Goal: Task Accomplishment & Management: Use online tool/utility

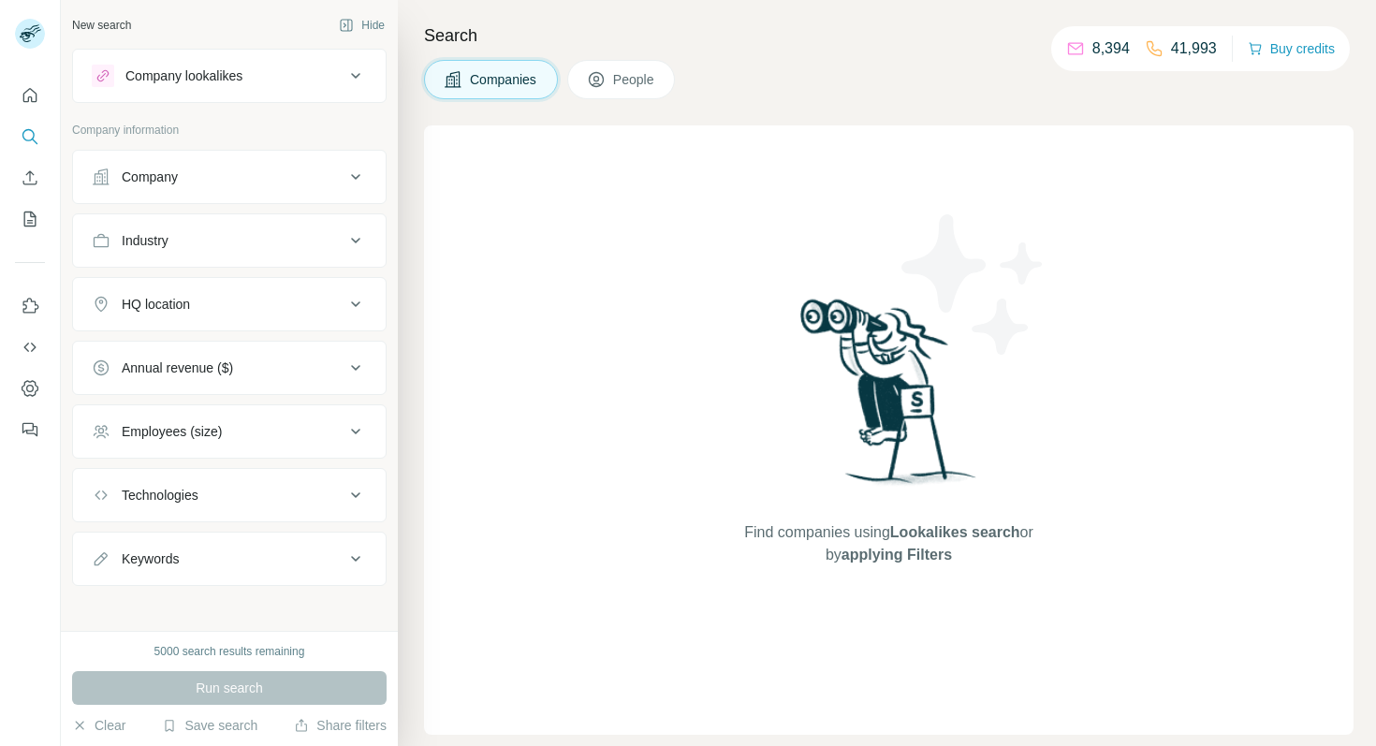
click at [237, 138] on p "Company information" at bounding box center [229, 130] width 315 height 17
click at [243, 174] on div "Company" at bounding box center [218, 177] width 253 height 19
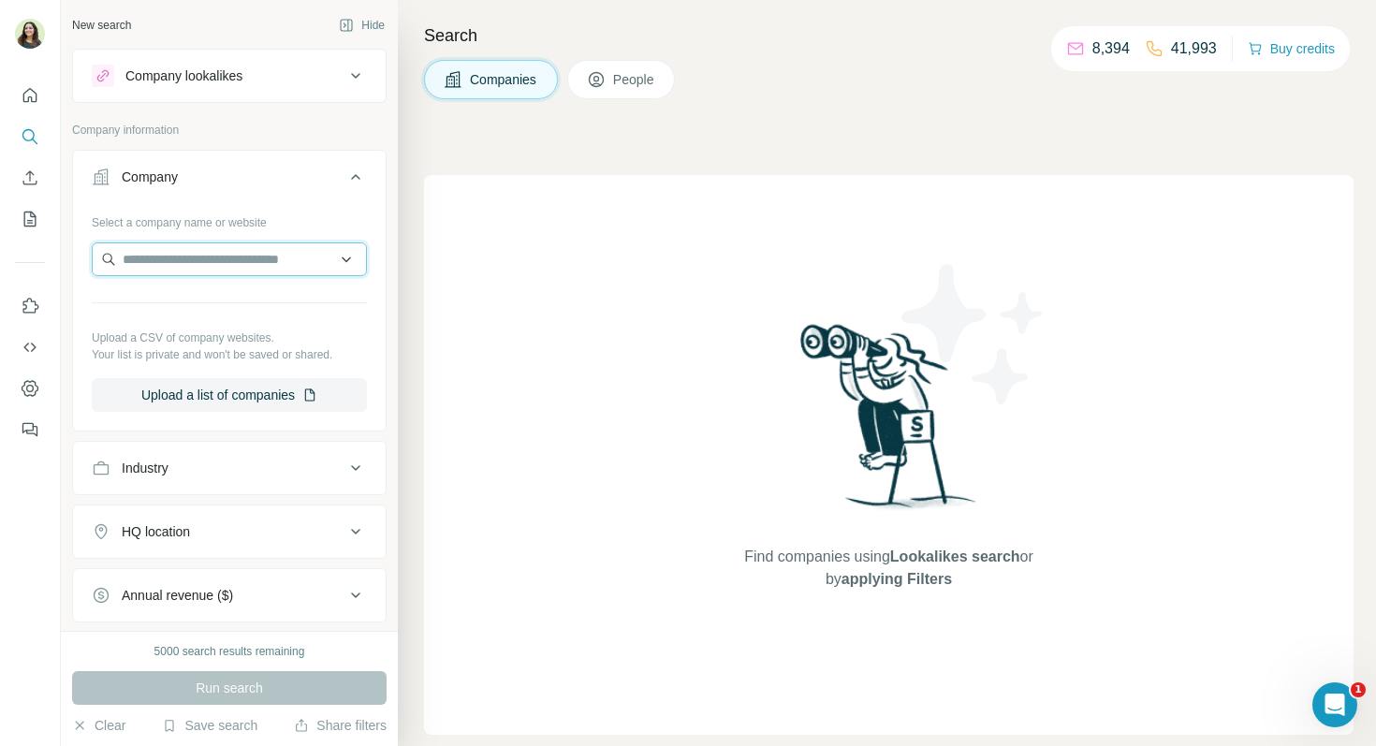
click at [238, 257] on input "text" at bounding box center [229, 260] width 275 height 34
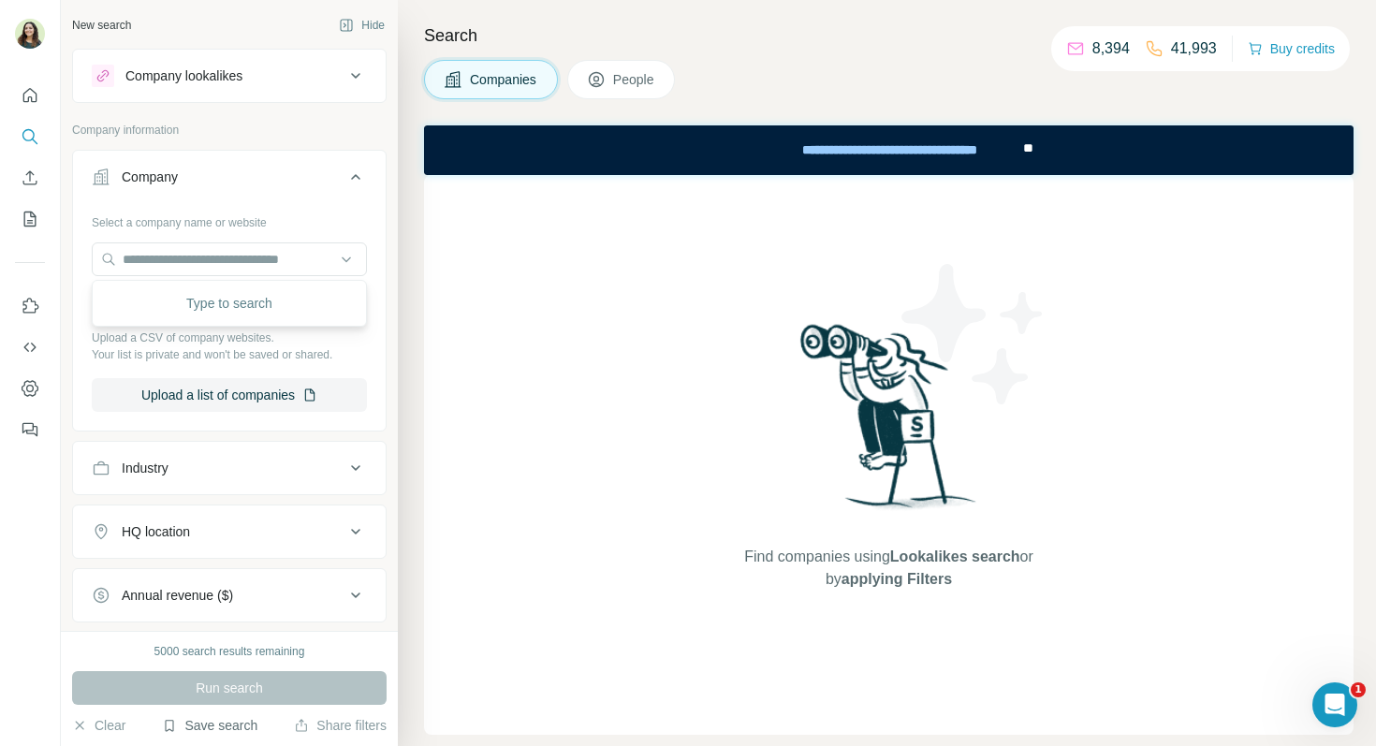
click at [210, 729] on button "Save search" at bounding box center [210, 725] width 96 height 19
click at [243, 706] on div "View my saved searches" at bounding box center [263, 692] width 198 height 37
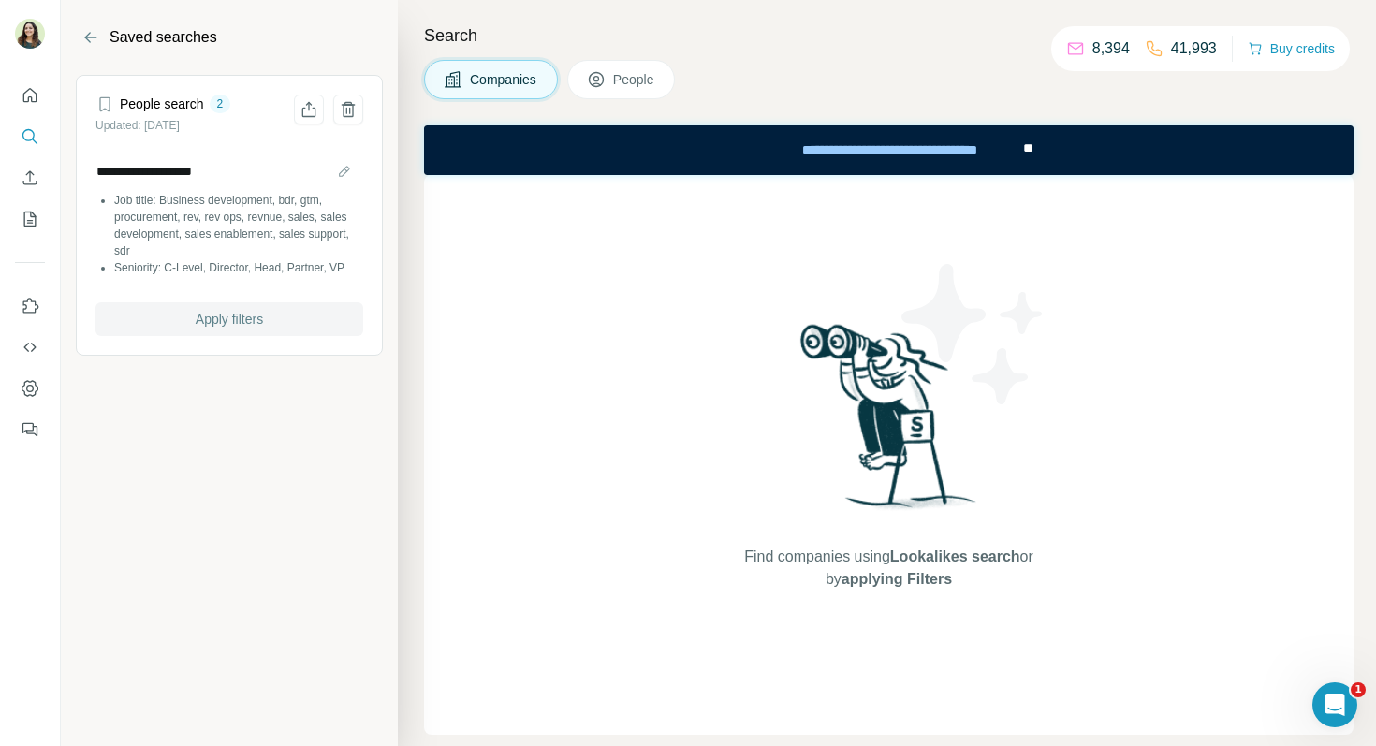
click at [219, 323] on span "Apply filters" at bounding box center [229, 319] width 67 height 19
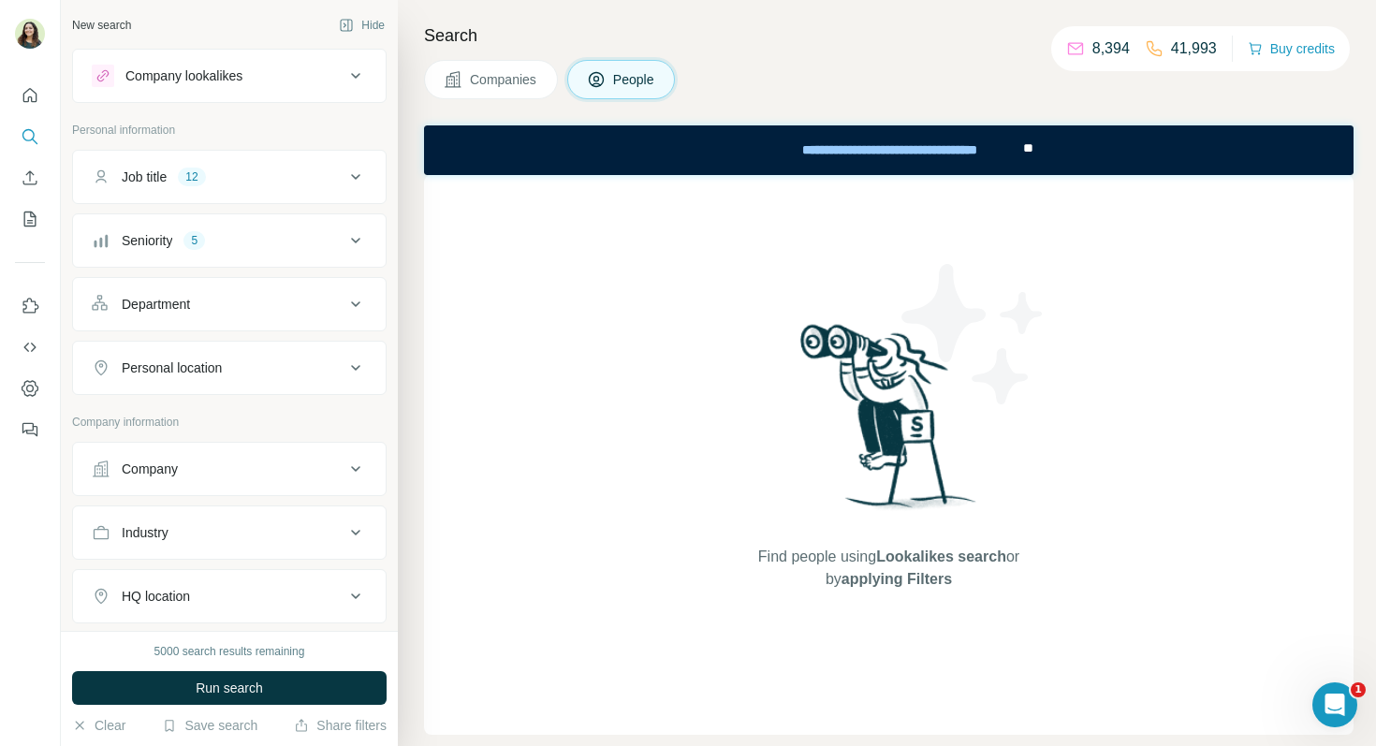
click at [184, 453] on button "Company" at bounding box center [229, 469] width 313 height 45
click at [196, 544] on input "text" at bounding box center [229, 552] width 275 height 34
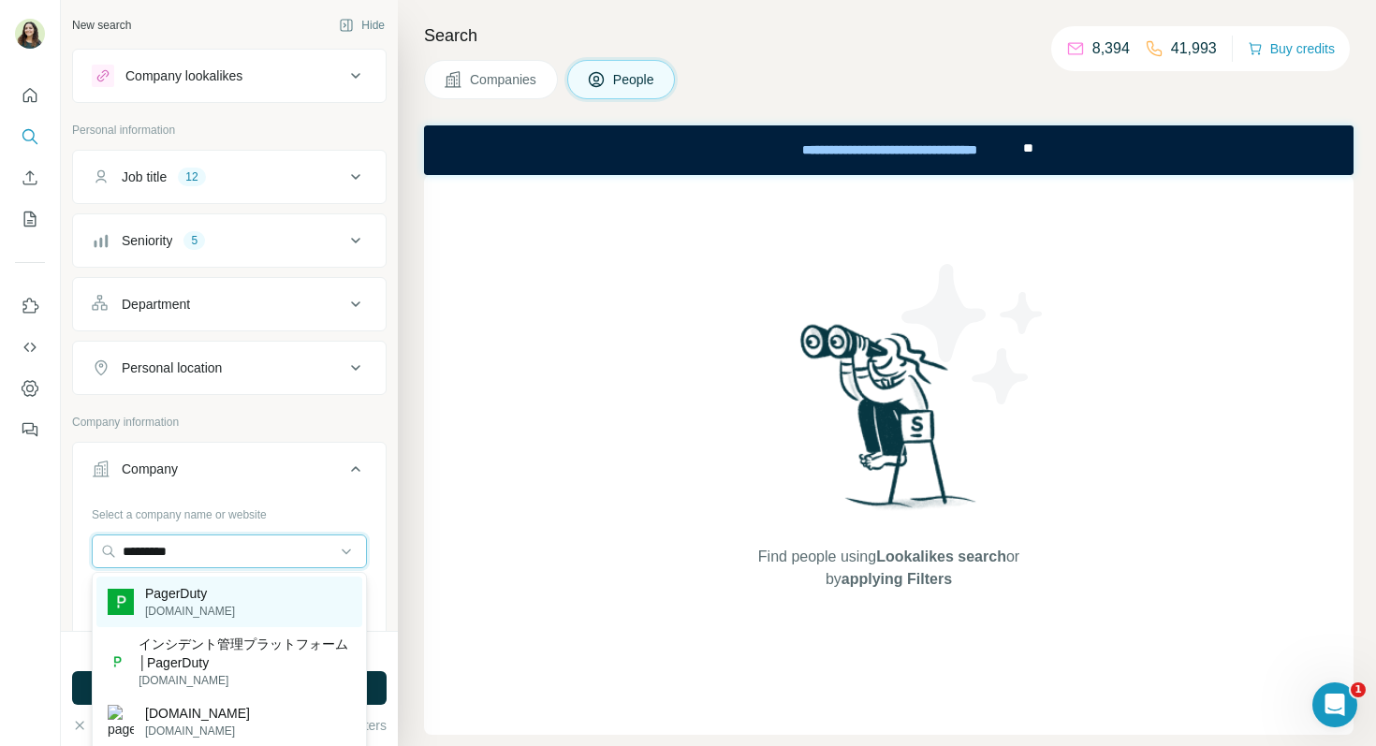
type input "*********"
click at [212, 595] on p "PagerDuty" at bounding box center [190, 593] width 90 height 19
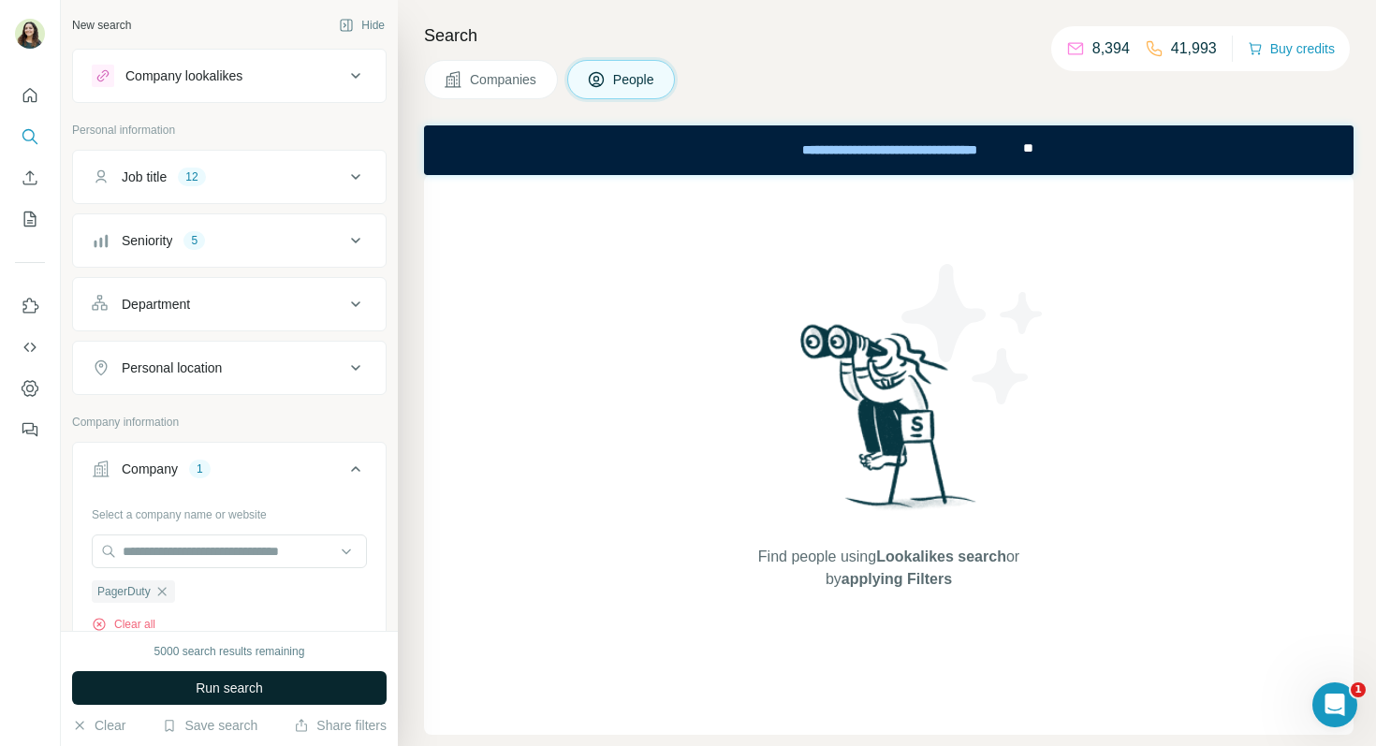
click at [239, 679] on span "Run search" at bounding box center [229, 688] width 67 height 19
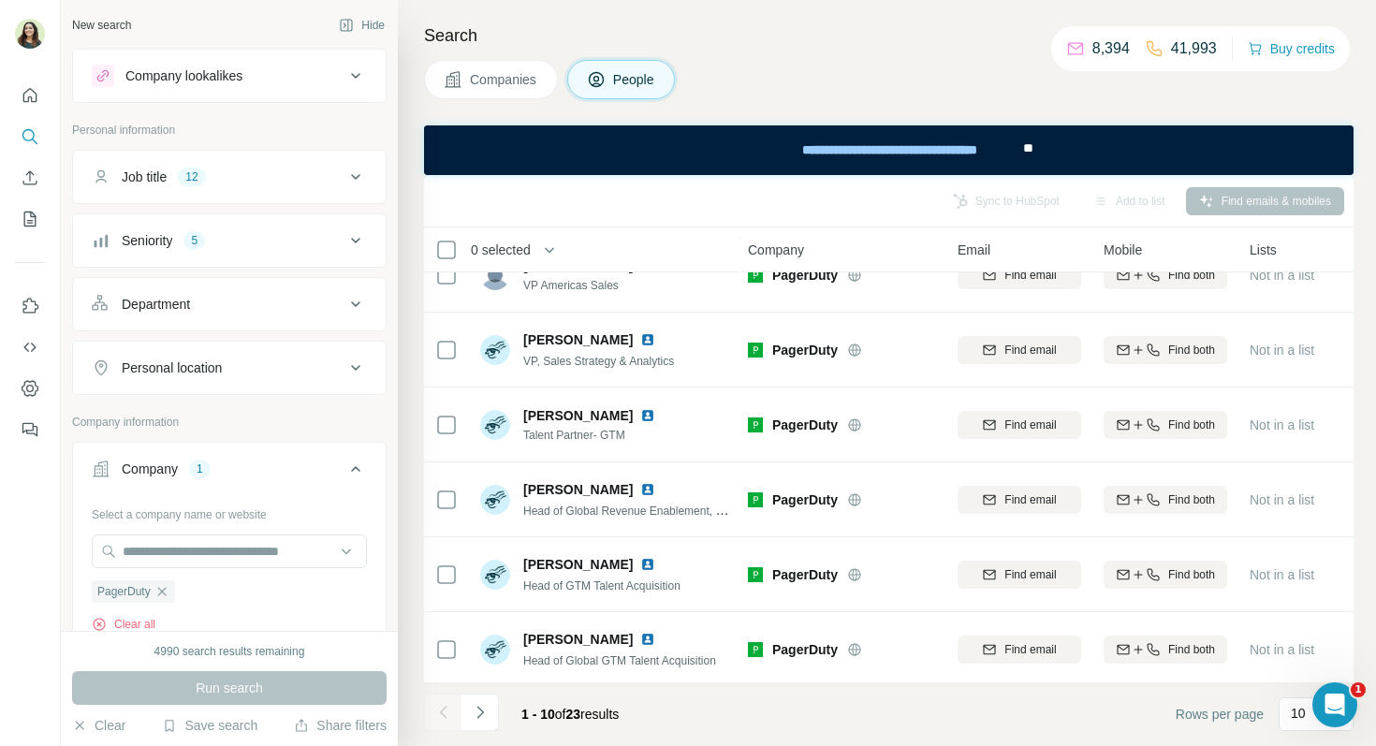
scroll to position [0, 2]
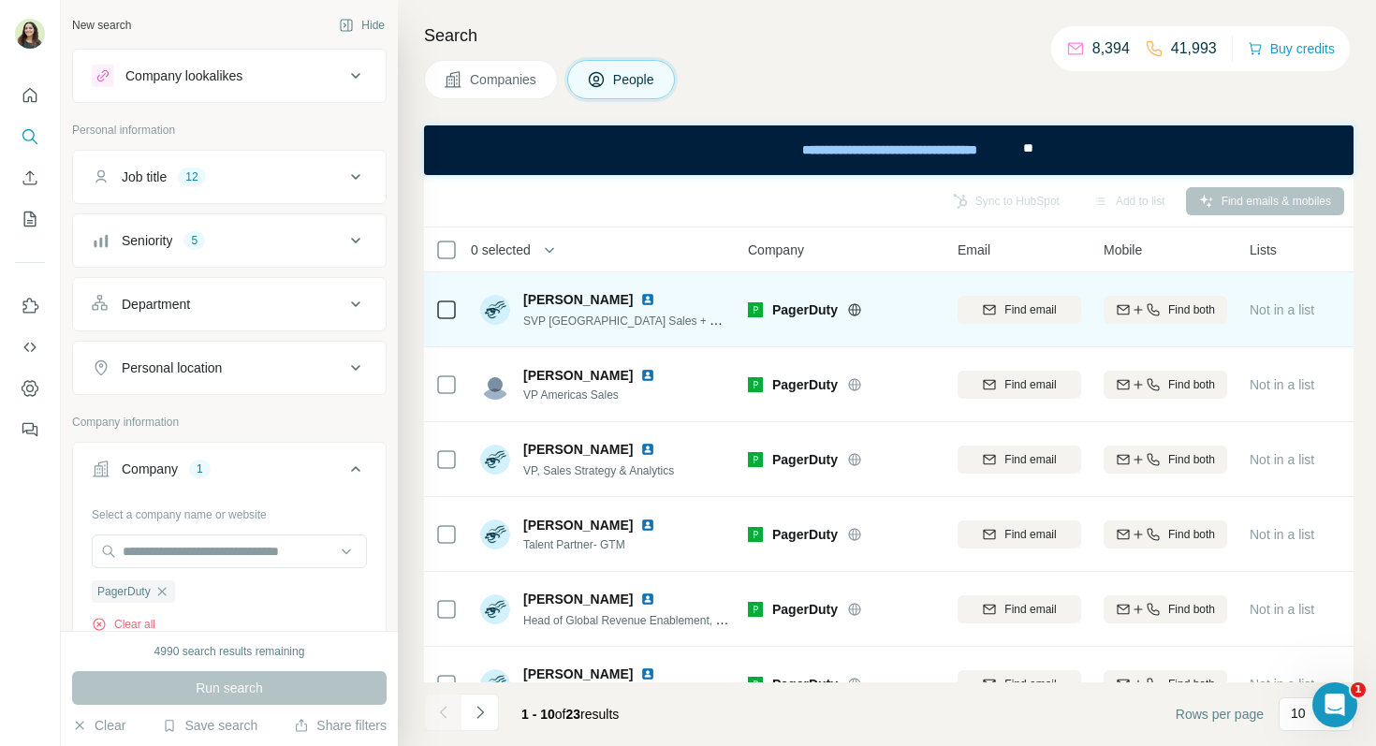
click at [640, 297] on img at bounding box center [647, 299] width 15 height 15
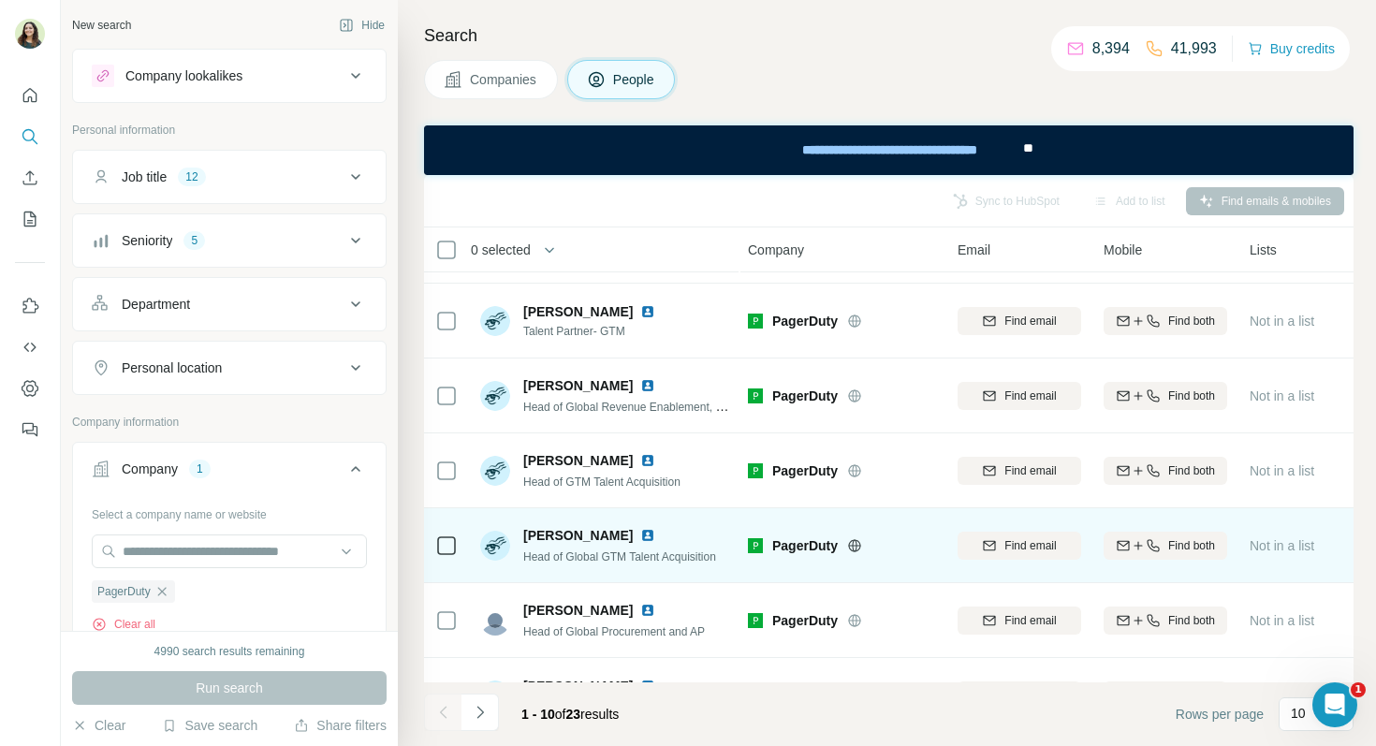
scroll to position [339, 2]
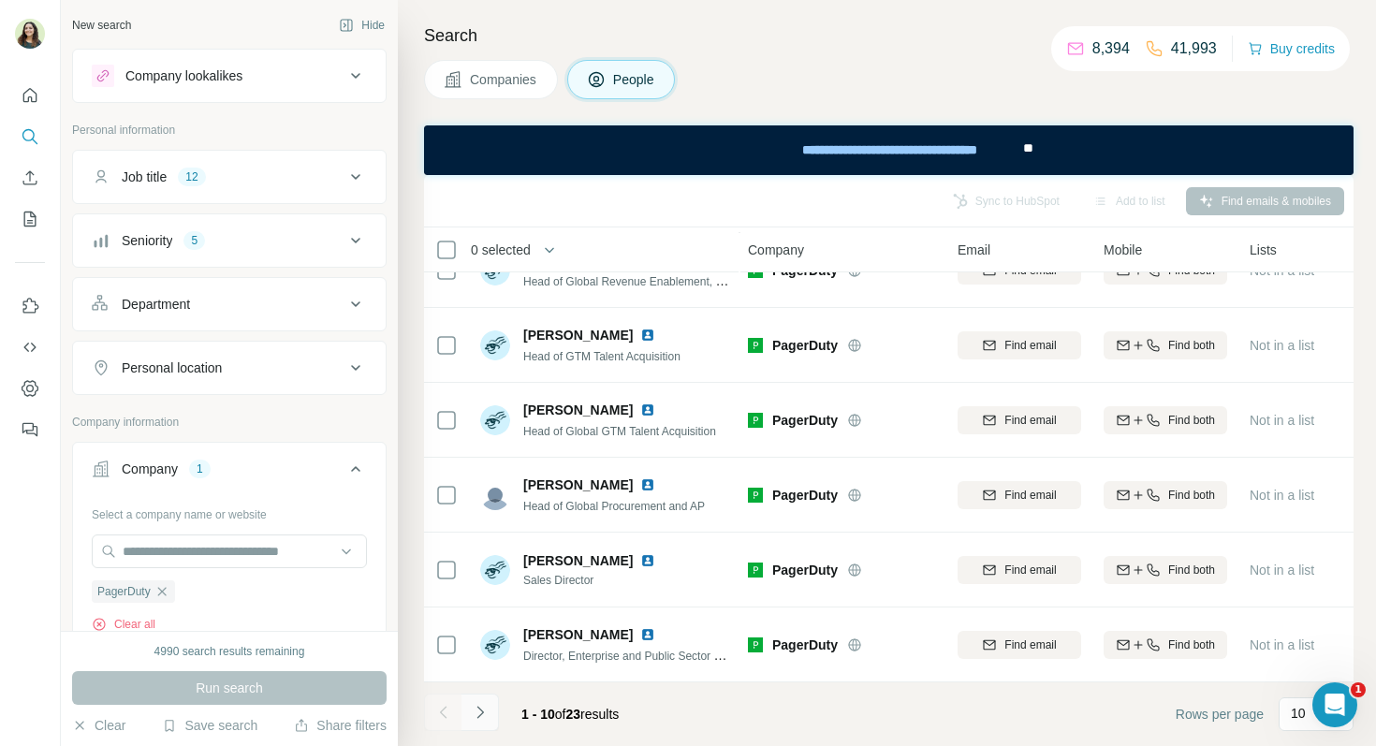
click at [488, 703] on icon "Navigate to next page" at bounding box center [480, 712] width 19 height 19
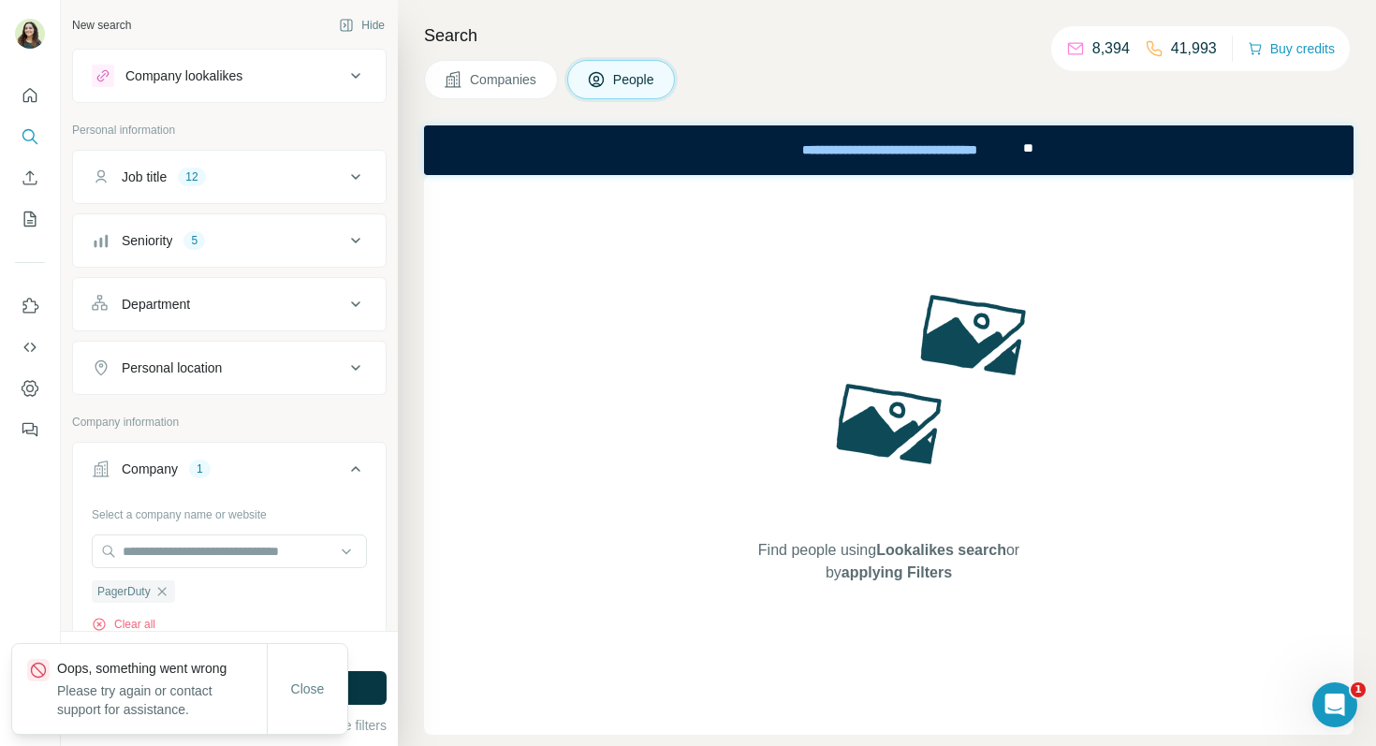
click at [790, 71] on div "Companies People" at bounding box center [889, 79] width 930 height 39
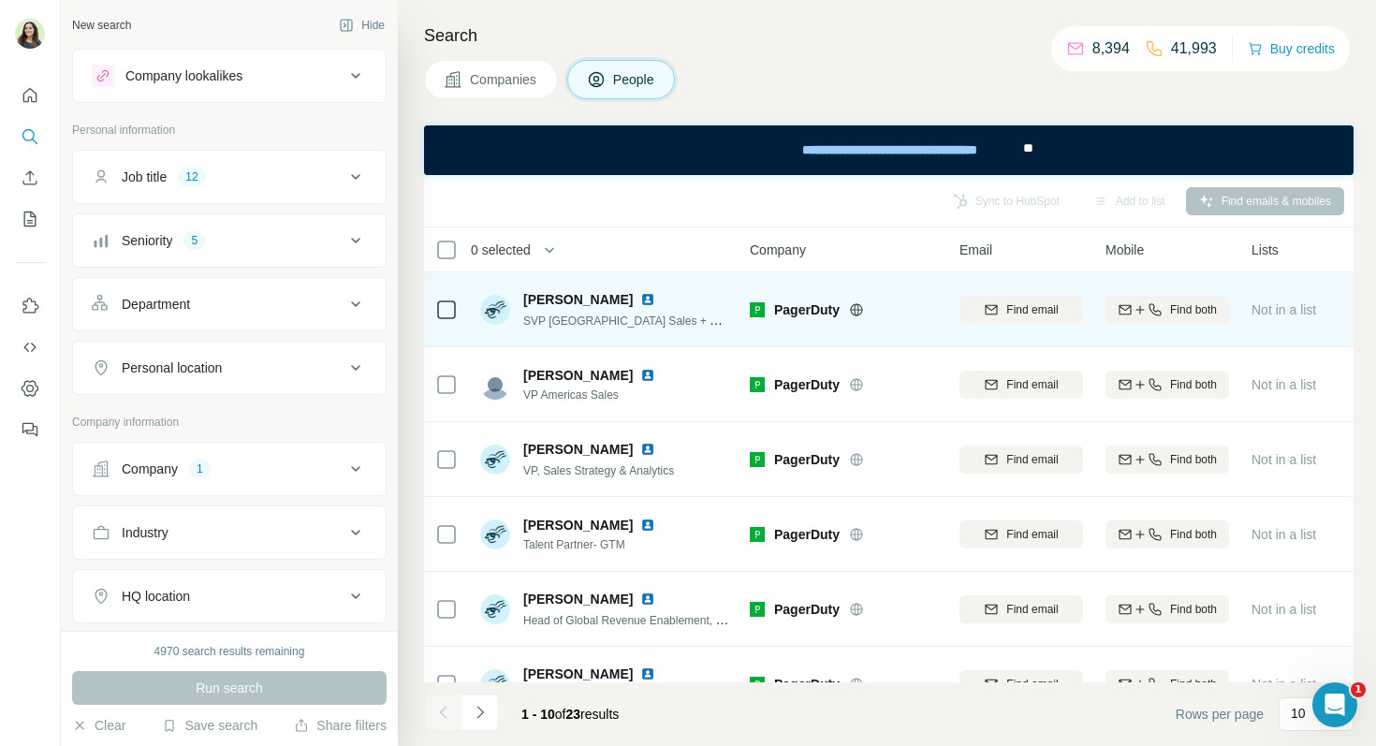
click at [640, 298] on img at bounding box center [647, 299] width 15 height 15
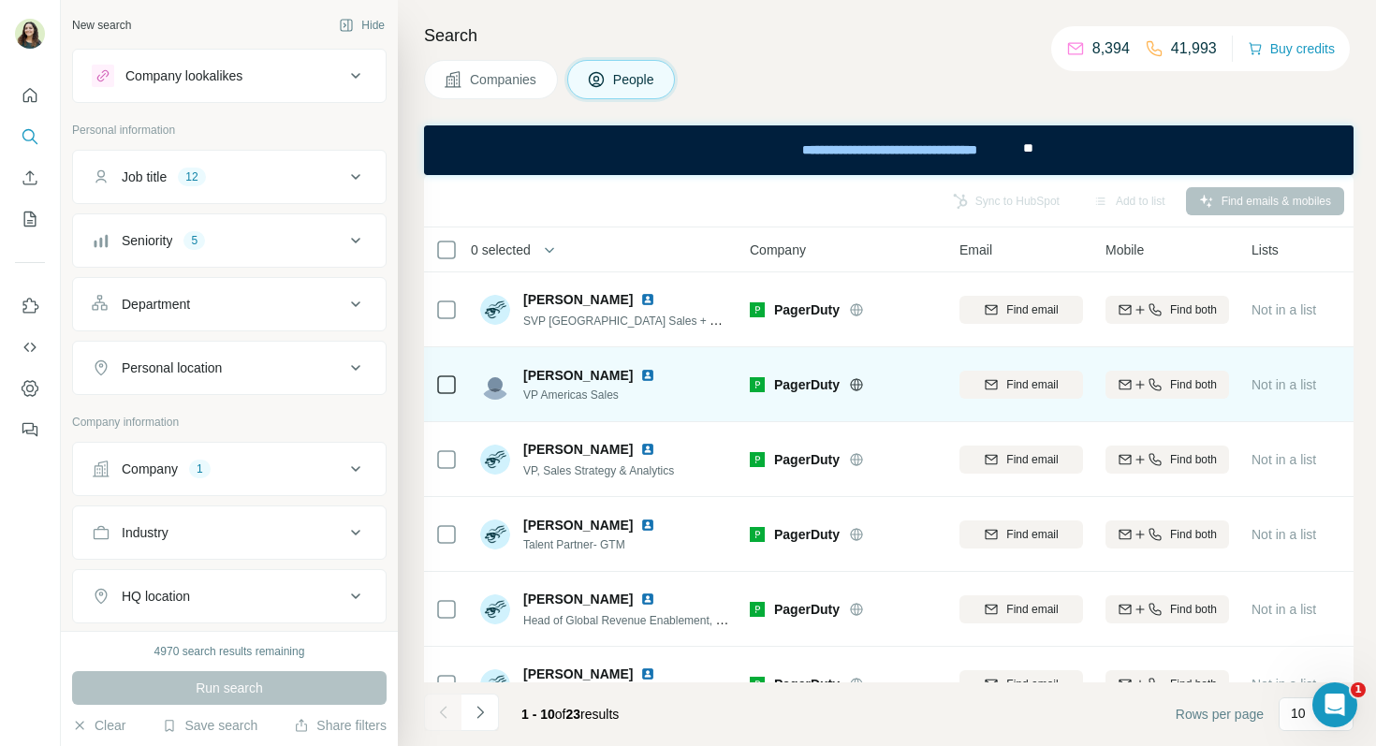
click at [640, 378] on img at bounding box center [647, 375] width 15 height 15
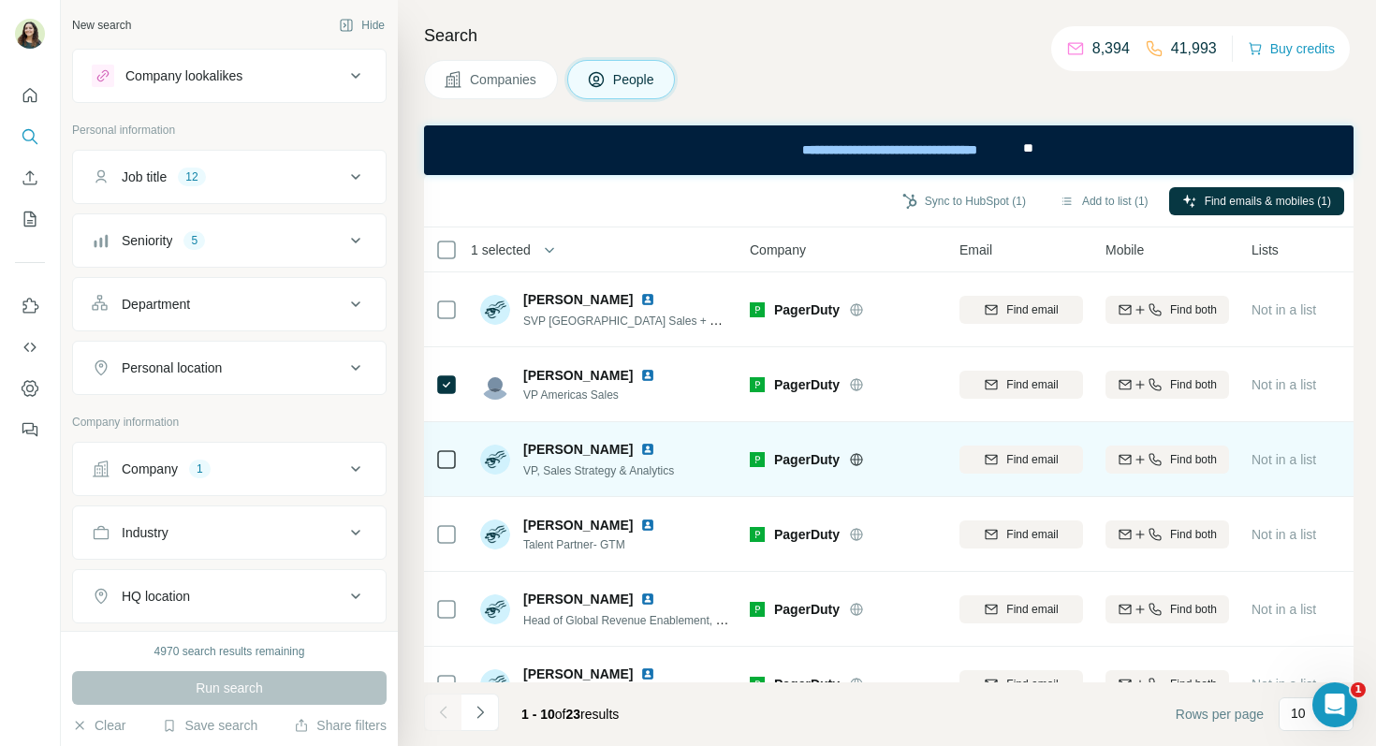
click at [646, 449] on img at bounding box center [647, 449] width 15 height 15
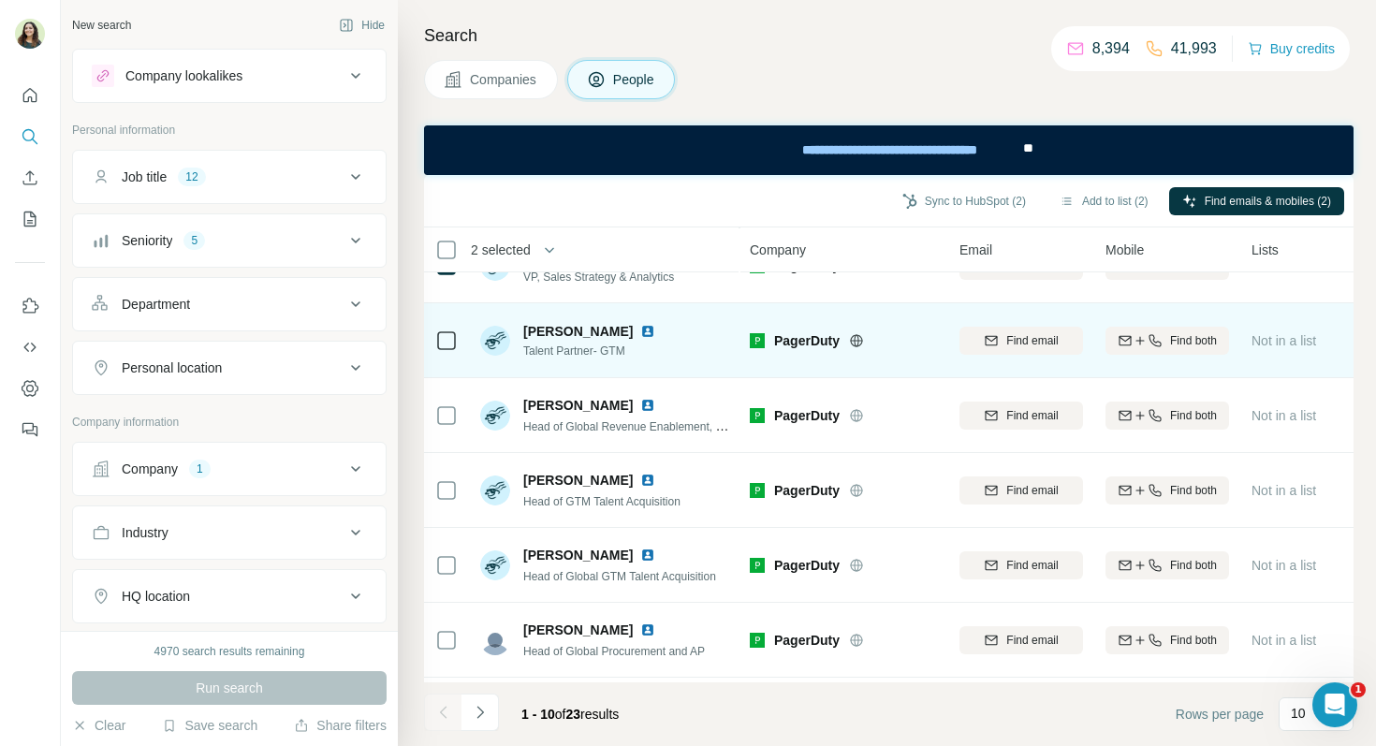
scroll to position [198, 0]
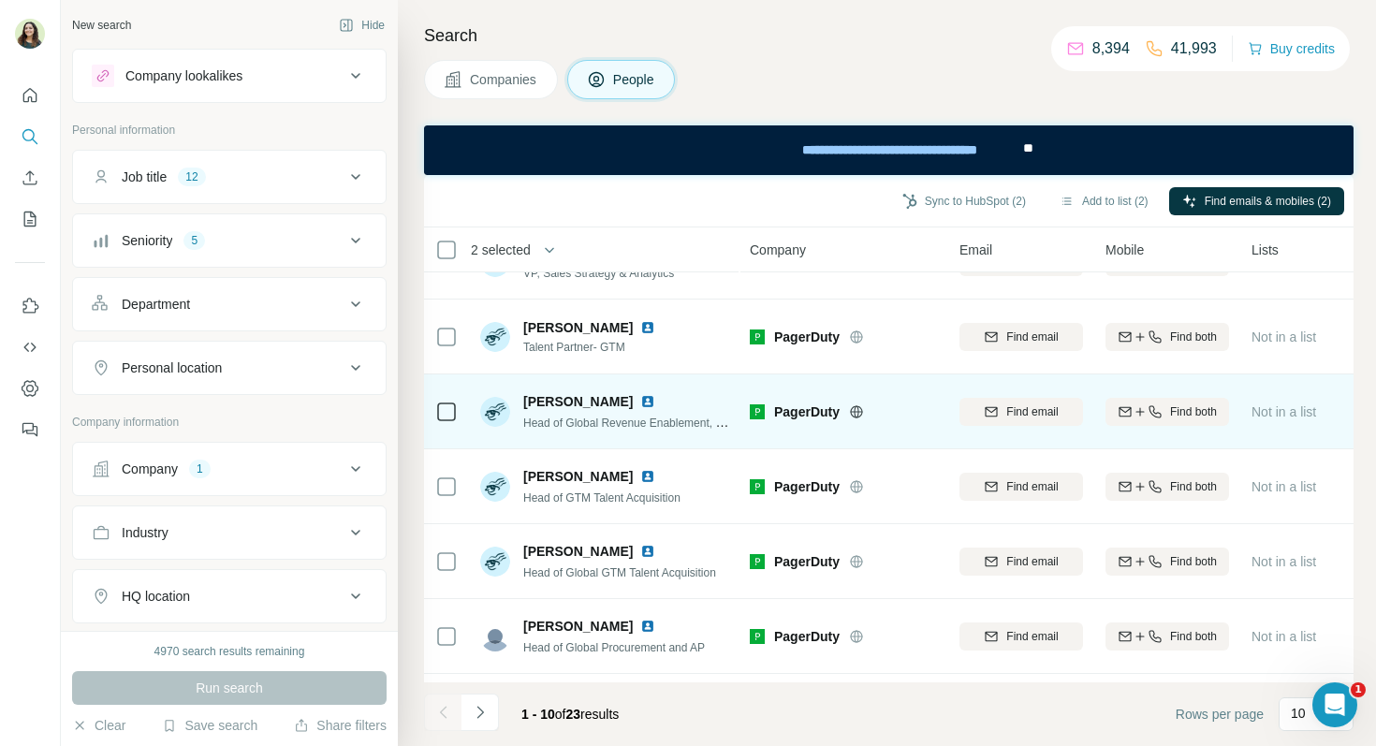
click at [641, 402] on img at bounding box center [647, 401] width 15 height 15
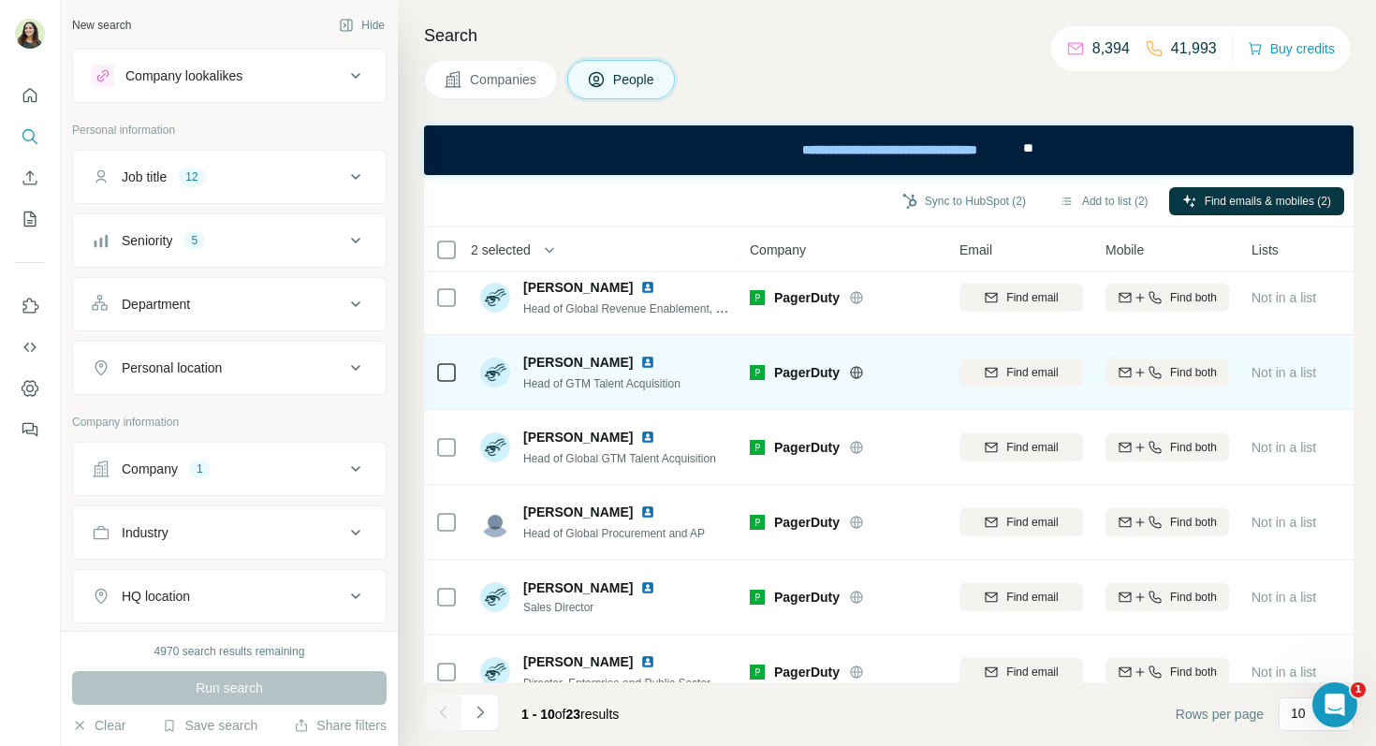
scroll to position [339, 0]
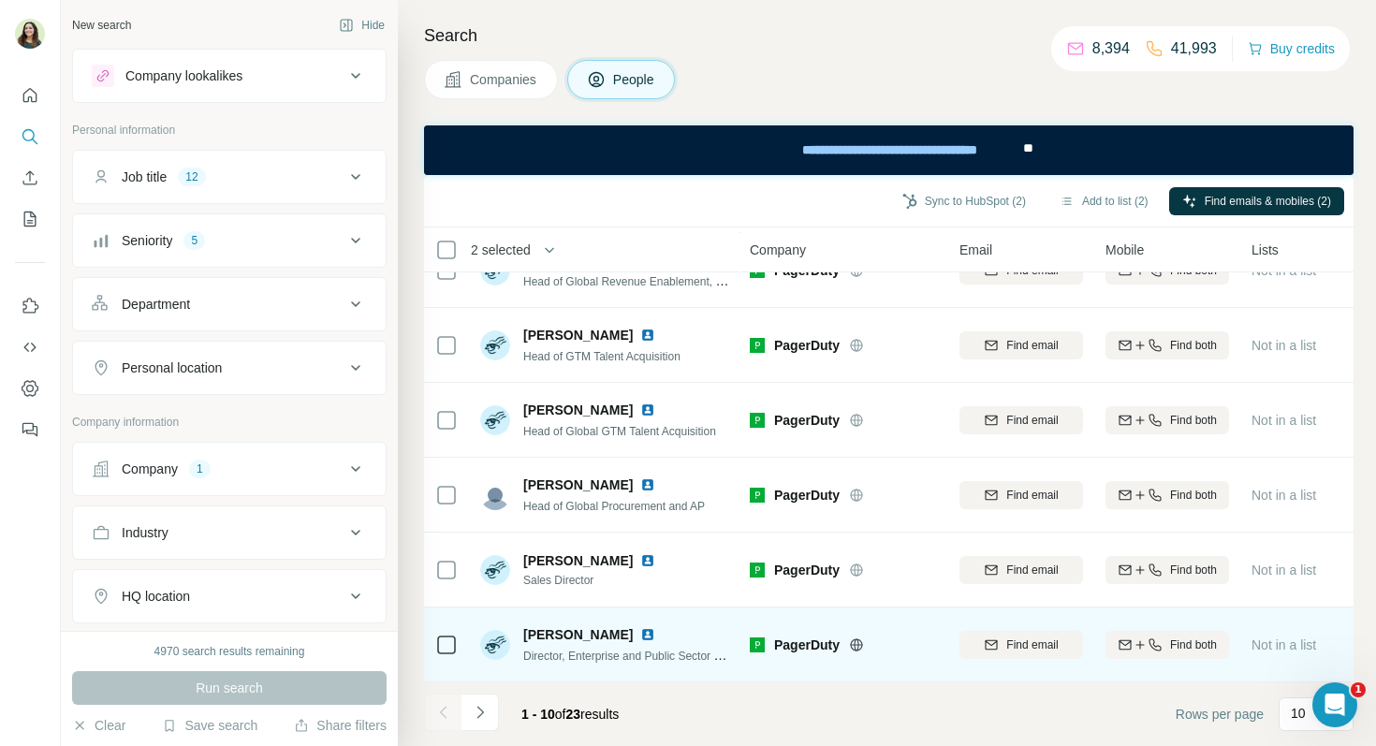
click at [640, 637] on img at bounding box center [647, 634] width 15 height 15
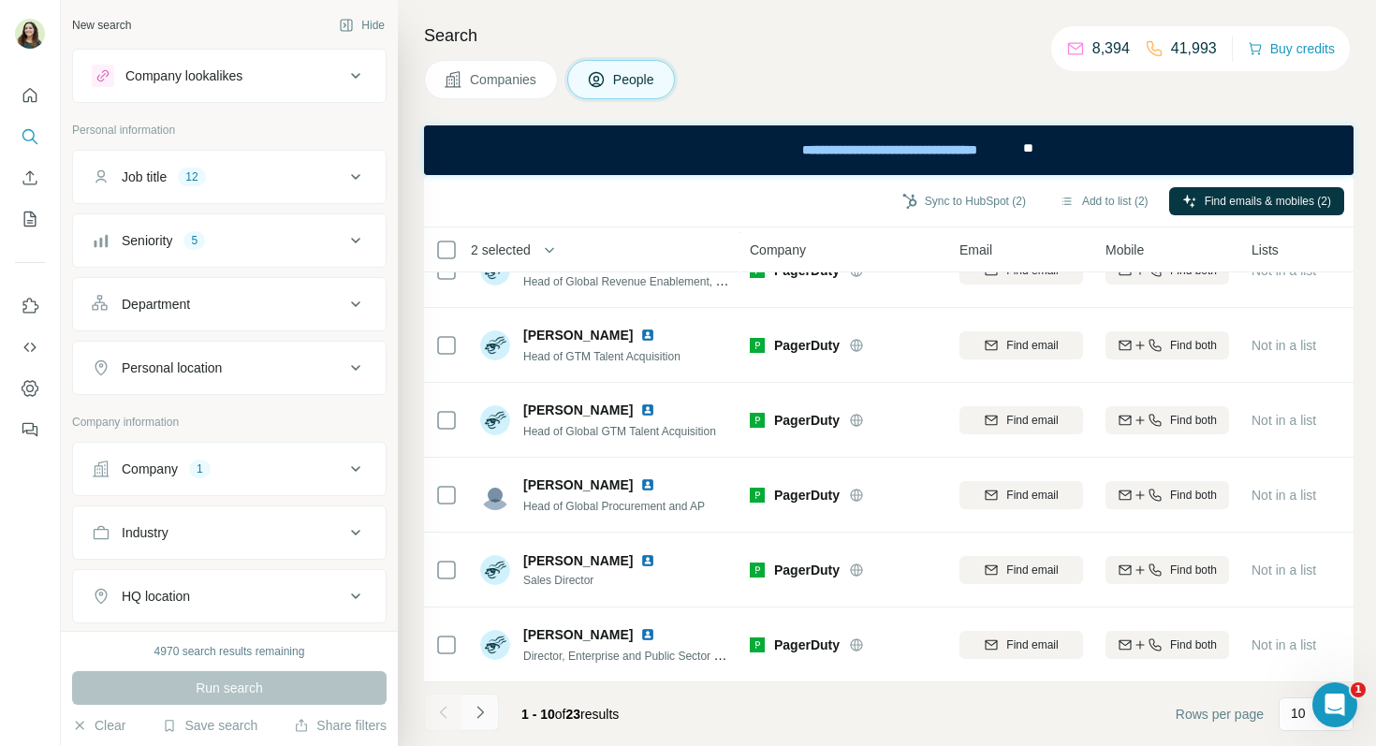
click at [473, 724] on button "Navigate to next page" at bounding box center [480, 712] width 37 height 37
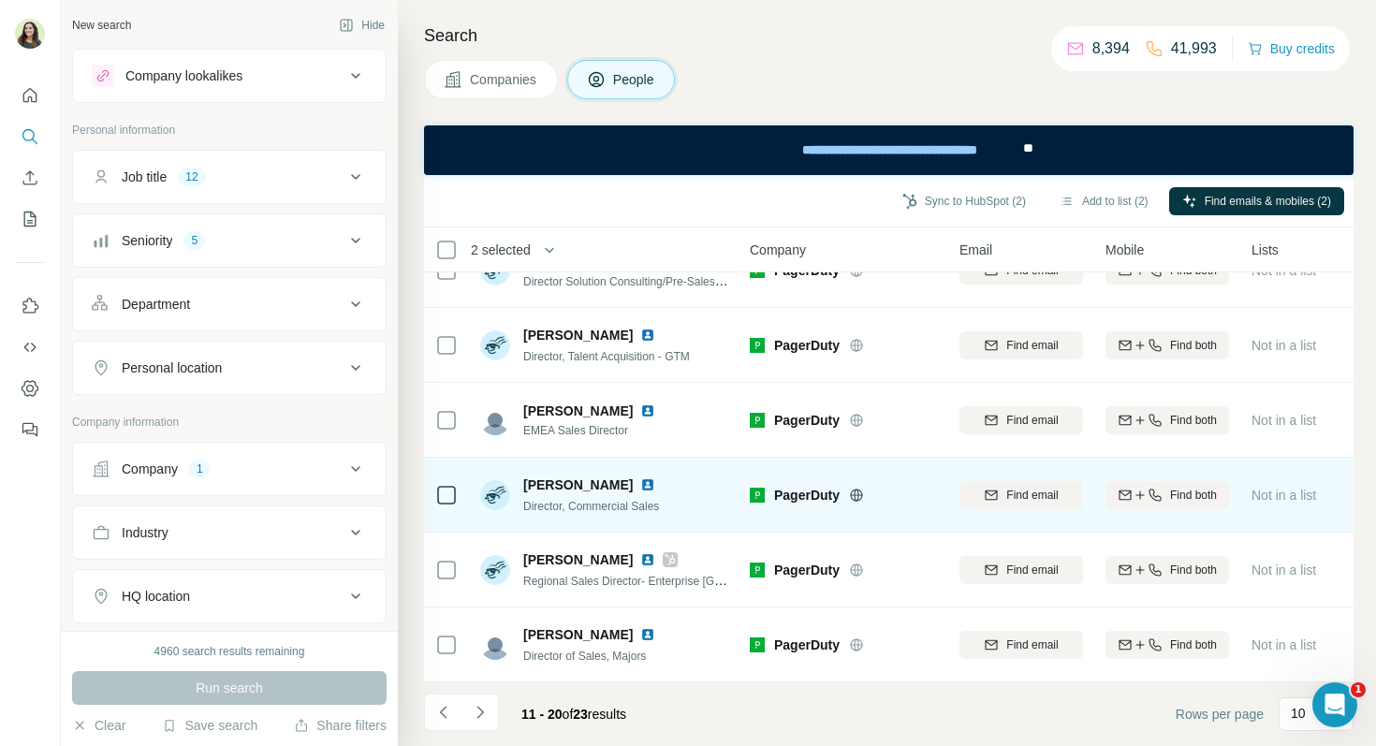
click at [640, 487] on img at bounding box center [647, 485] width 15 height 15
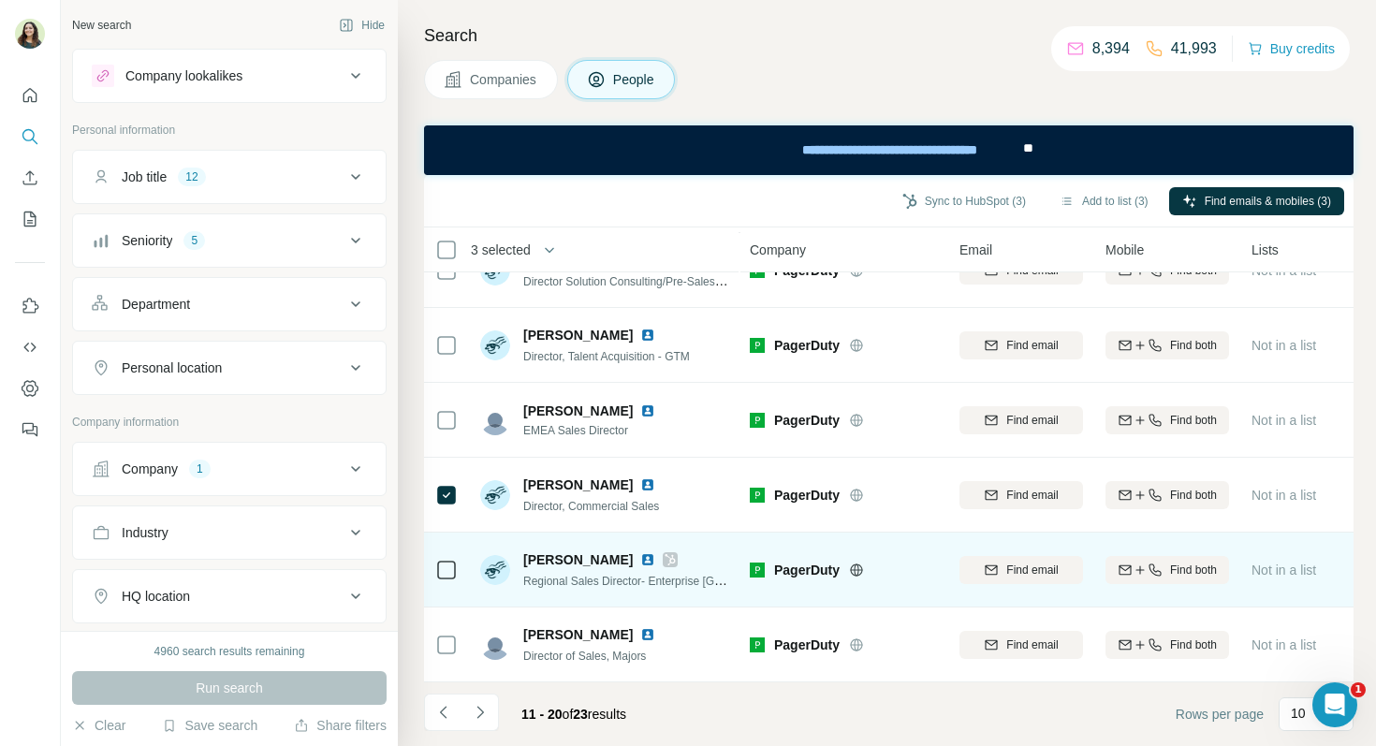
click at [640, 559] on img at bounding box center [647, 559] width 15 height 15
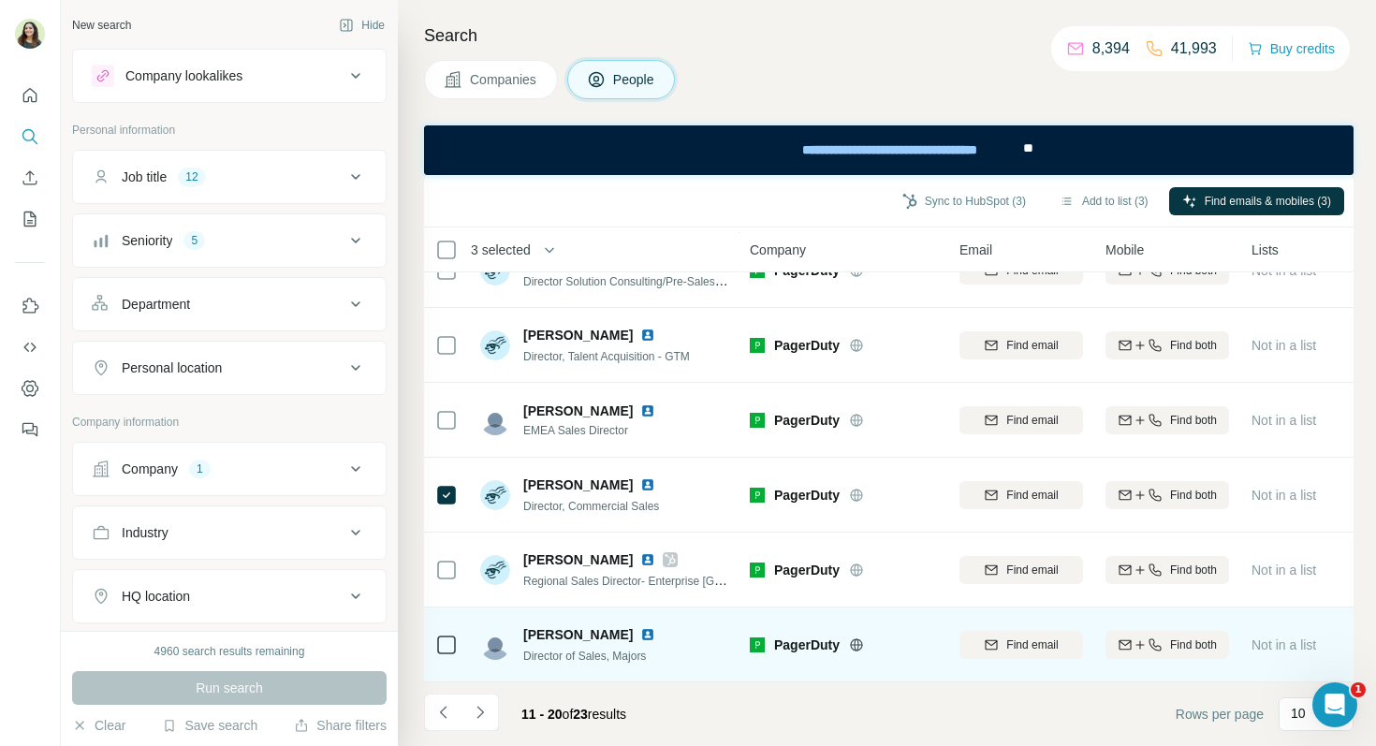
click at [640, 635] on img at bounding box center [647, 634] width 15 height 15
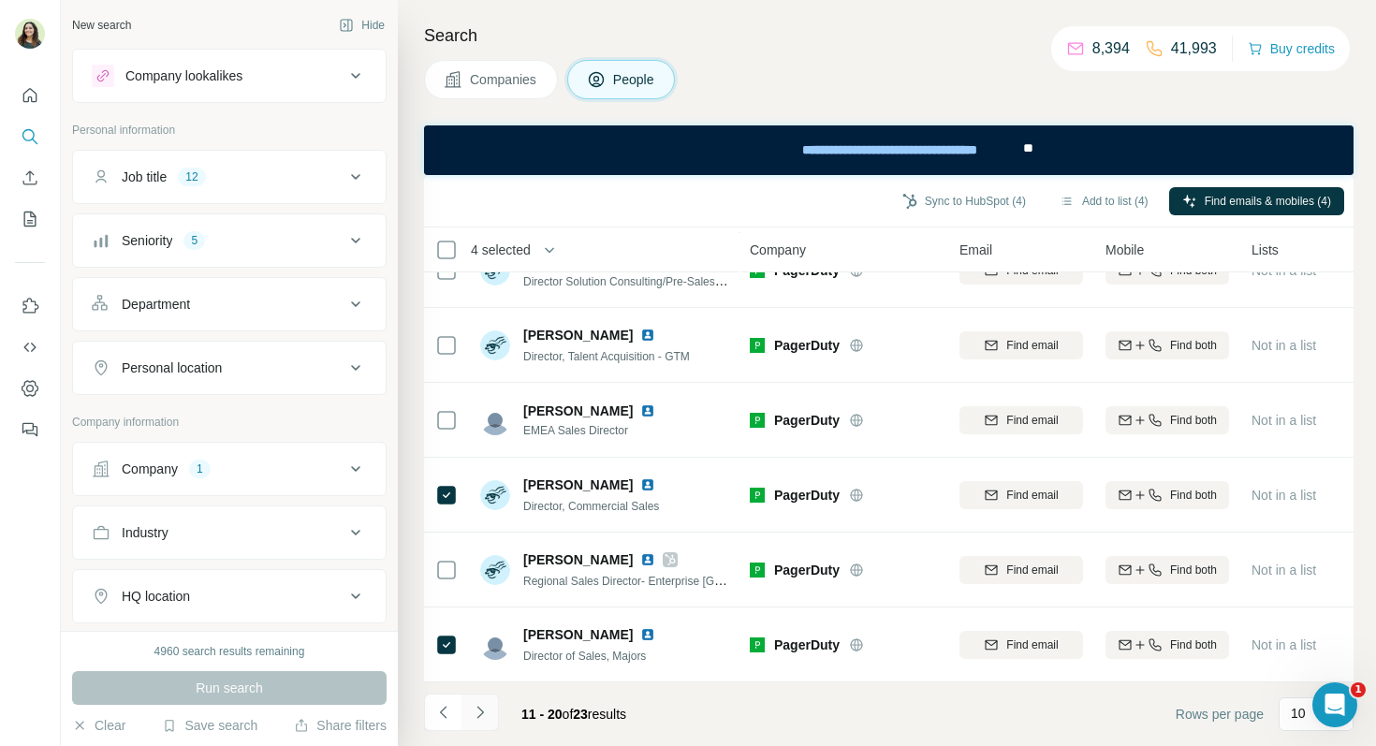
click at [487, 718] on icon "Navigate to next page" at bounding box center [480, 712] width 19 height 19
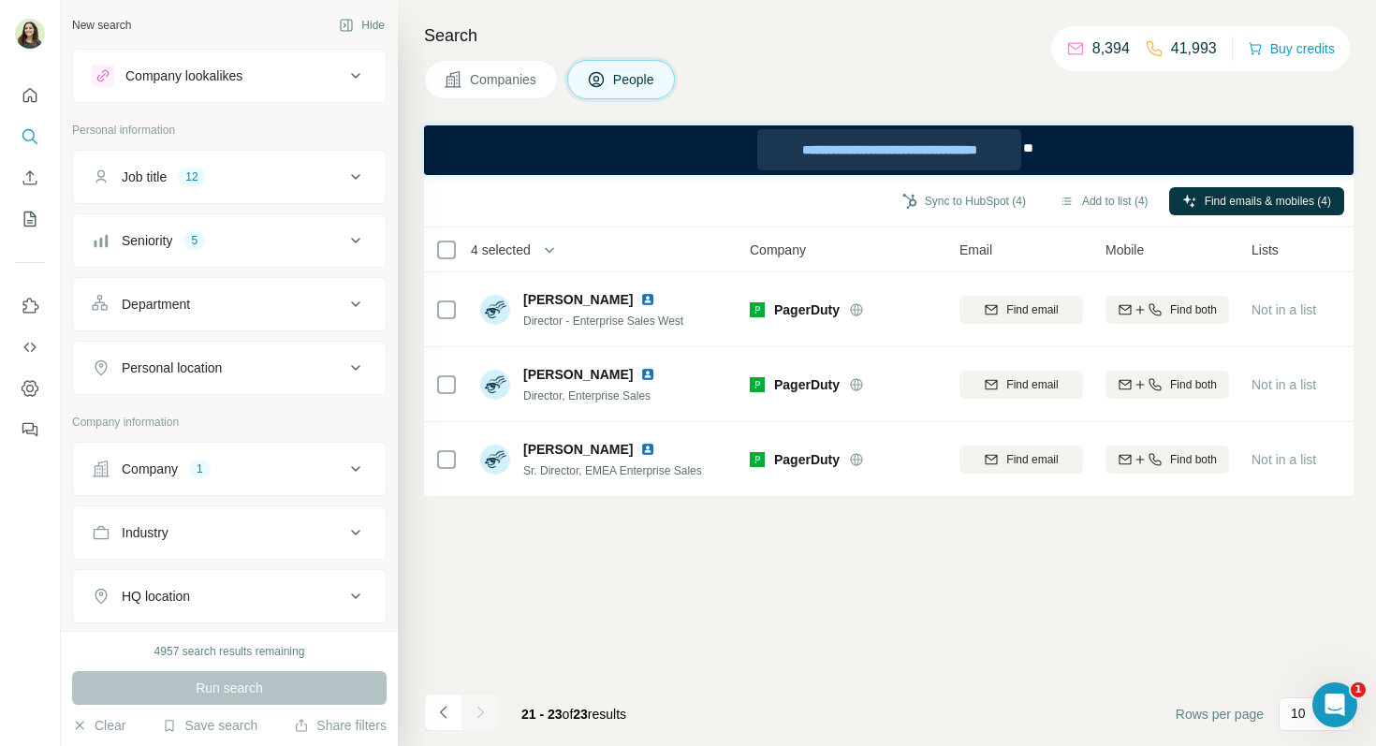
scroll to position [0, 0]
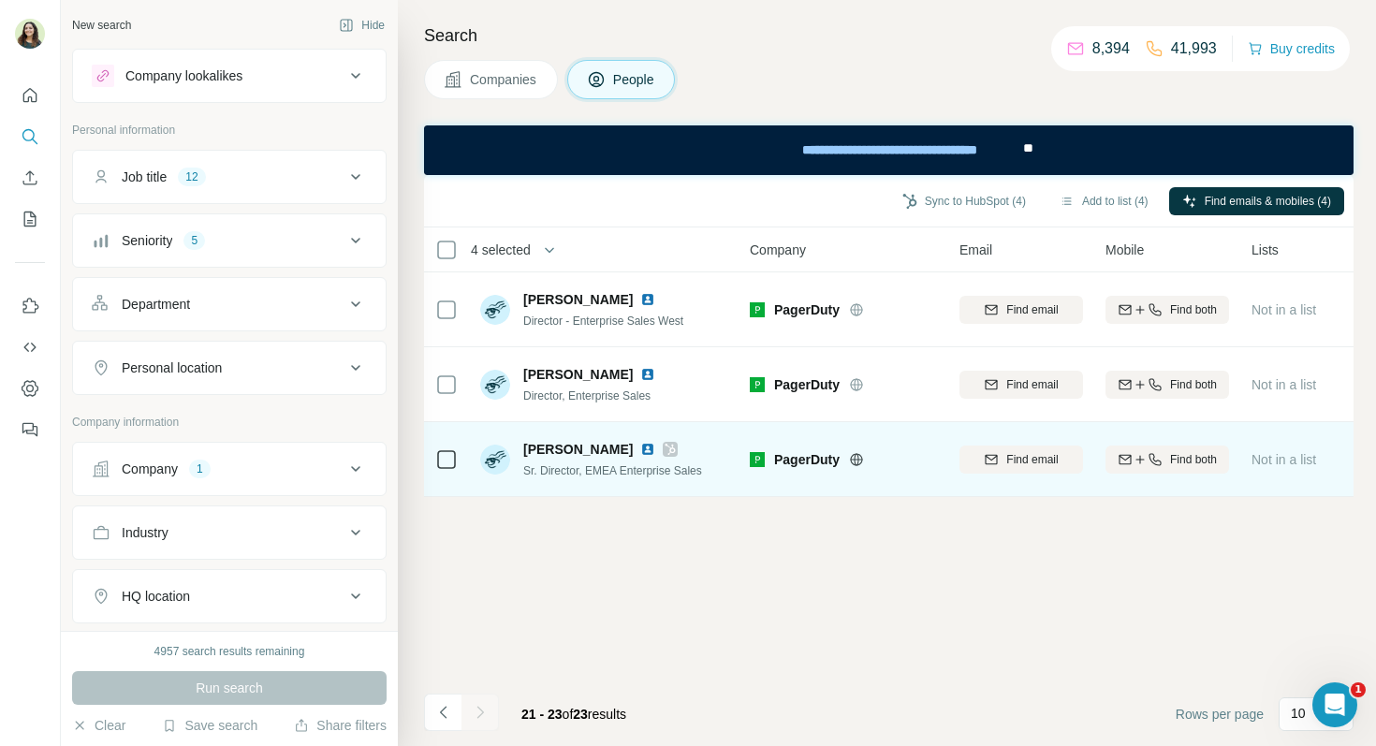
click at [640, 449] on img at bounding box center [647, 449] width 15 height 15
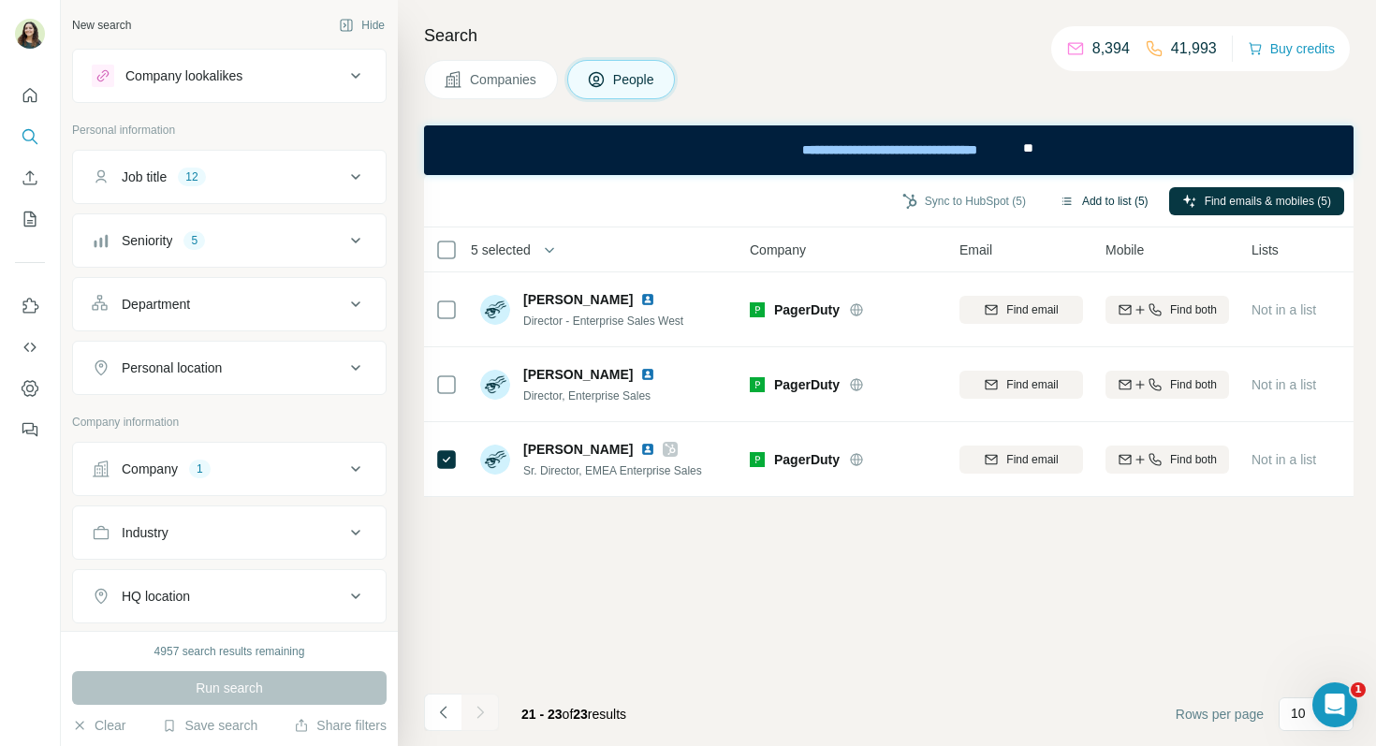
click at [1098, 195] on button "Add to list (5)" at bounding box center [1104, 201] width 115 height 28
click at [1093, 203] on button "Add to list (5)" at bounding box center [1104, 201] width 115 height 28
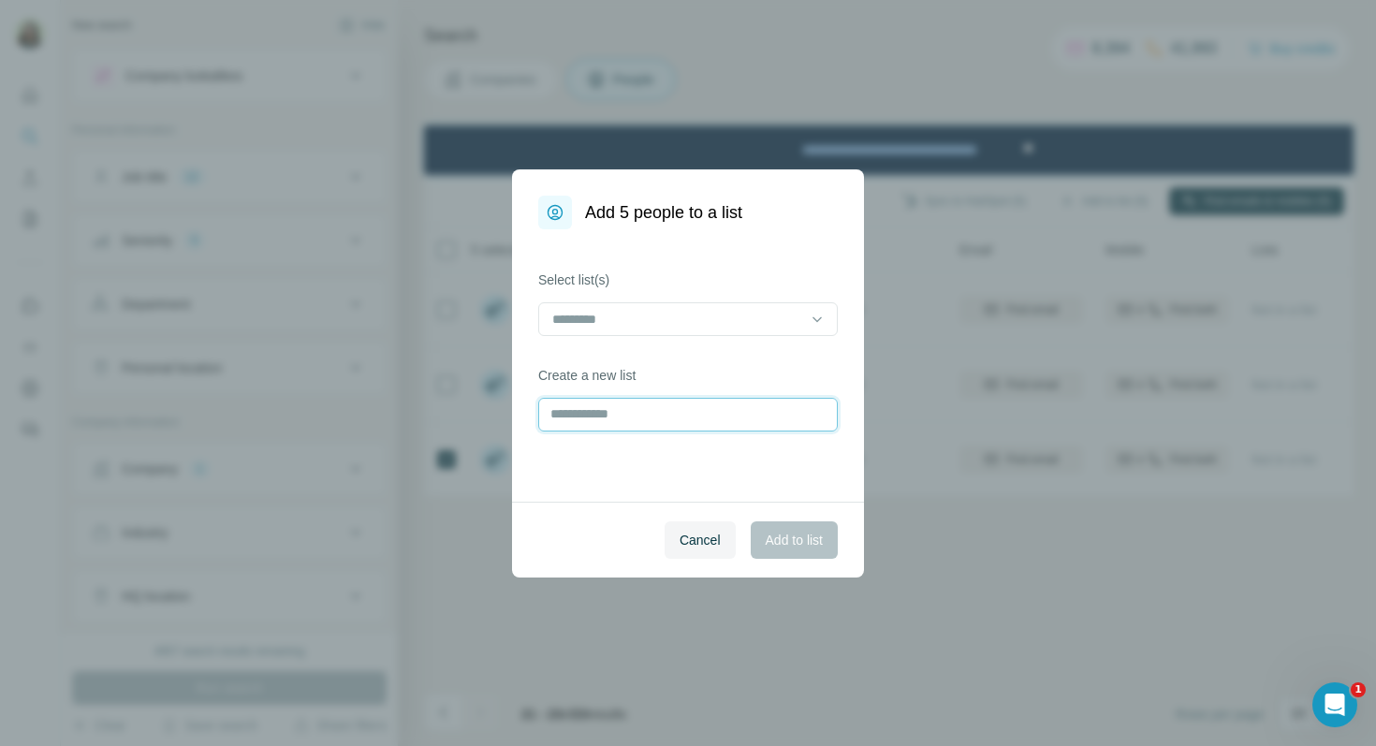
click at [592, 416] on input "text" at bounding box center [688, 415] width 300 height 34
type input "*********"
click at [796, 549] on span "Add to list" at bounding box center [794, 540] width 57 height 19
